Goal: Use online tool/utility: Utilize a website feature to perform a specific function

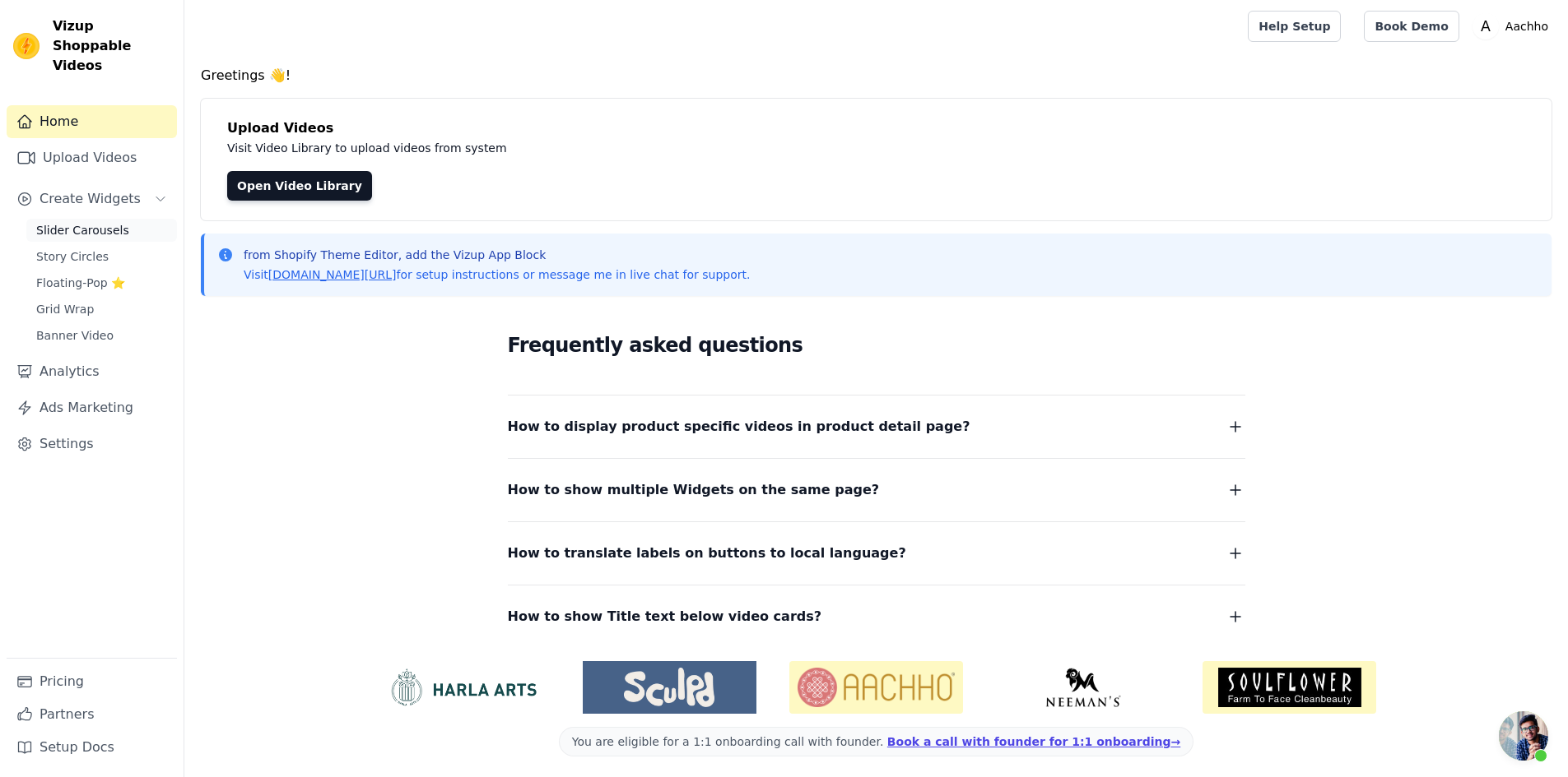
click at [104, 222] on span "Slider Carousels" at bounding box center [82, 230] width 93 height 17
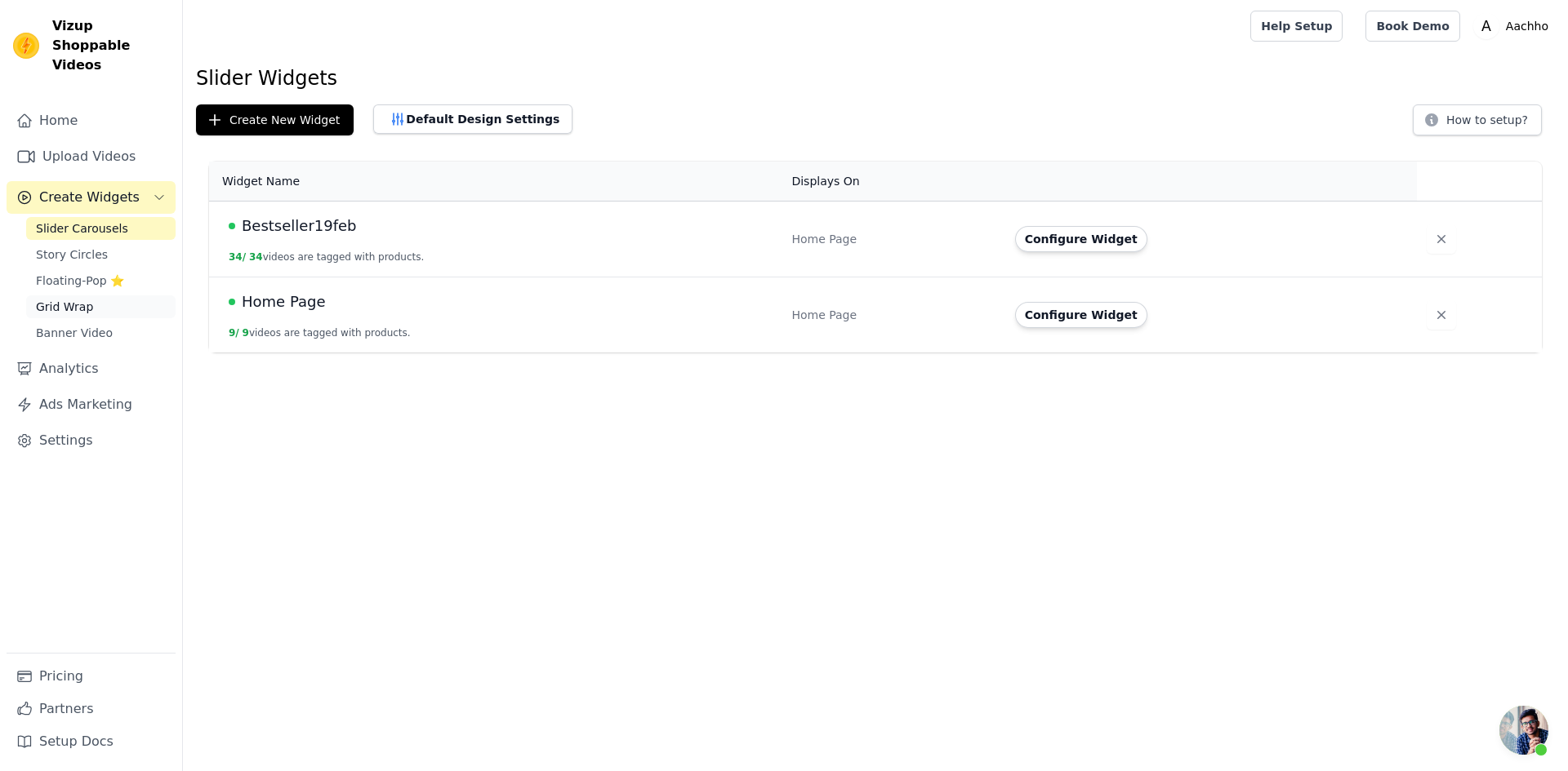
click at [83, 299] on span "Grid Wrap" at bounding box center [64, 307] width 57 height 16
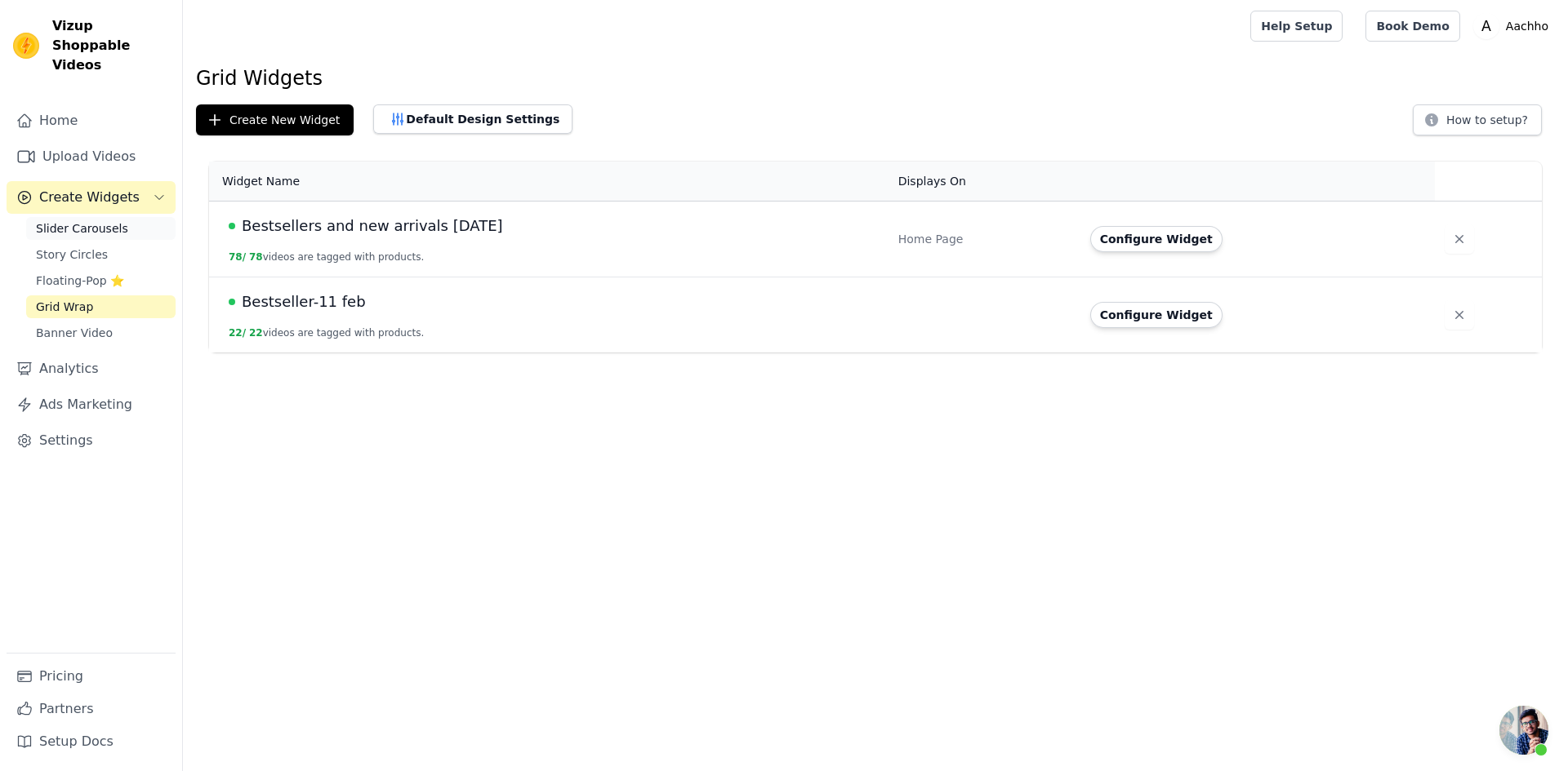
click at [114, 220] on span "Slider Carousels" at bounding box center [81, 228] width 92 height 16
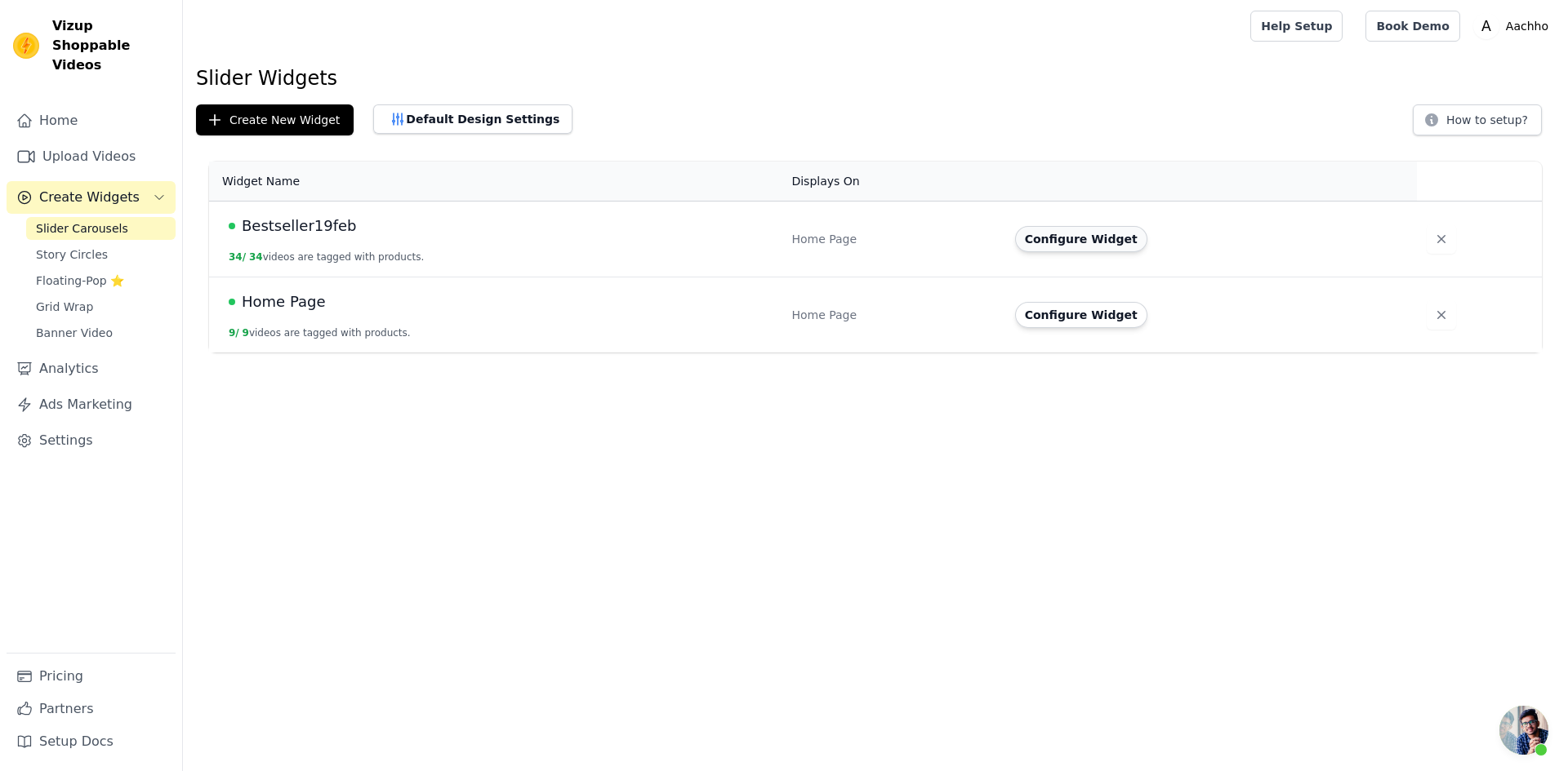
click at [1078, 241] on button "Configure Widget" at bounding box center [1081, 239] width 133 height 26
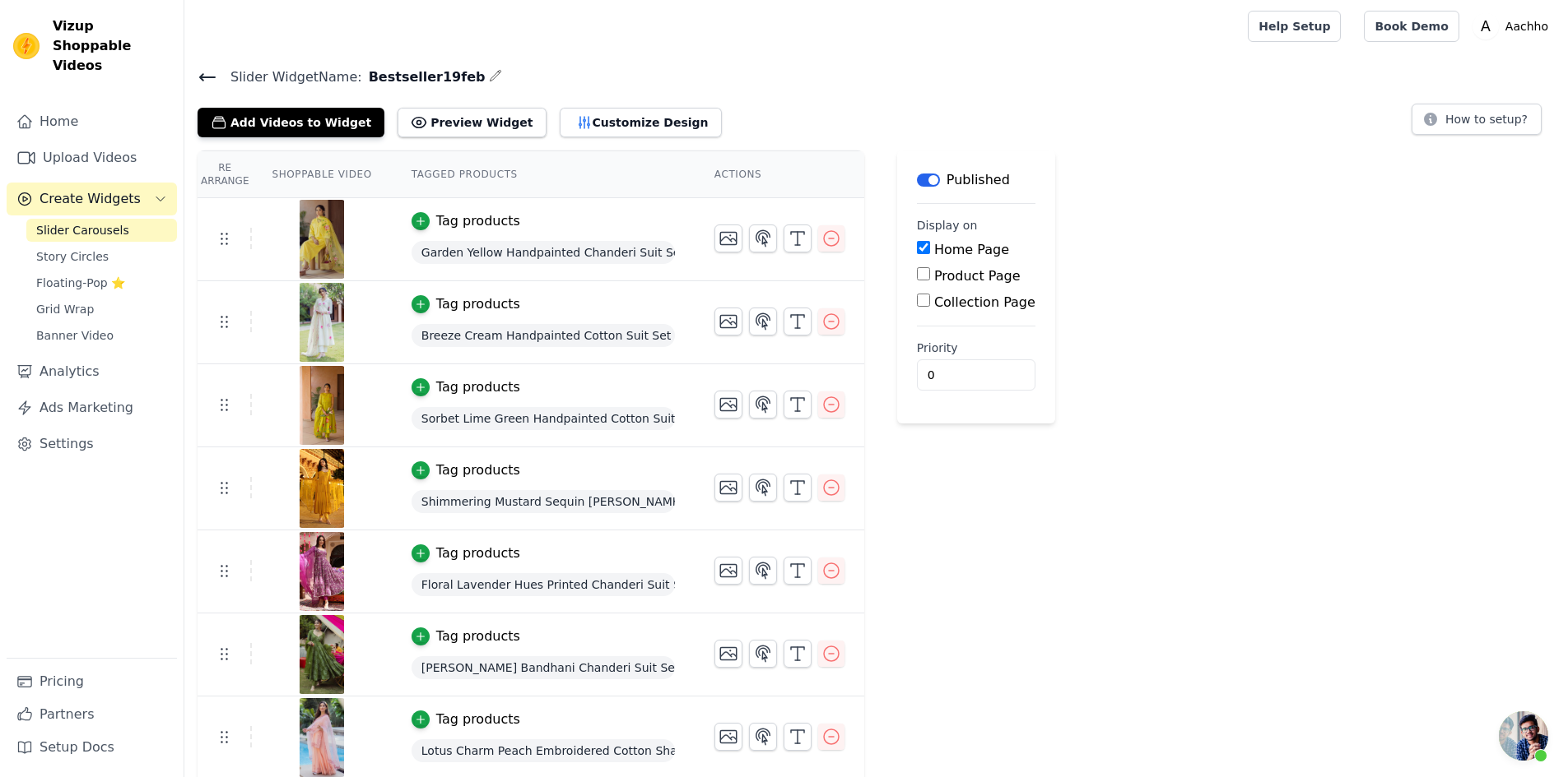
click at [211, 74] on icon at bounding box center [207, 77] width 20 height 20
